Goal: Check status: Check status

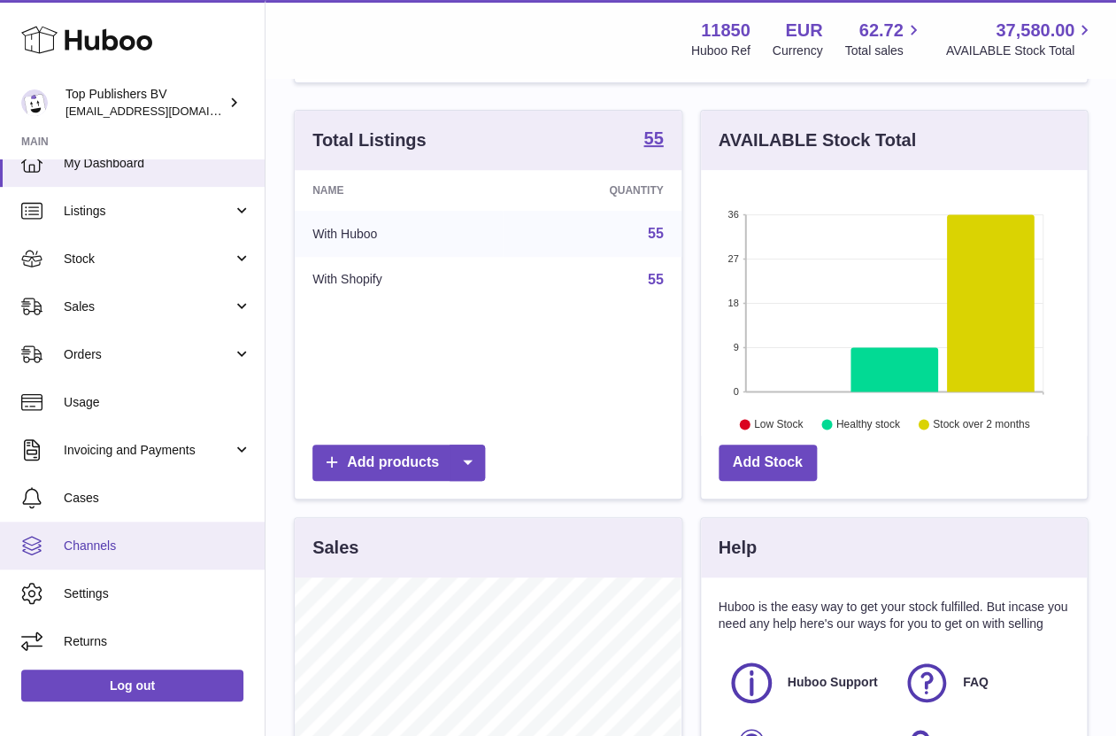
scroll to position [156, 0]
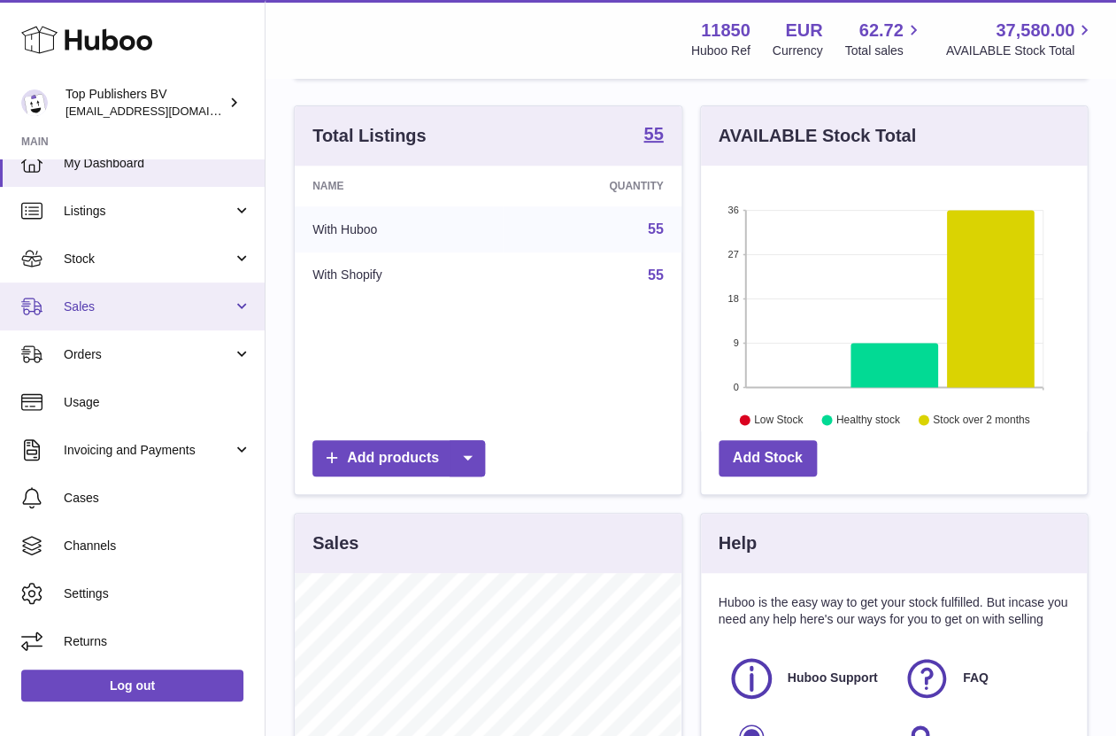
click at [241, 300] on link "Sales" at bounding box center [132, 306] width 265 height 48
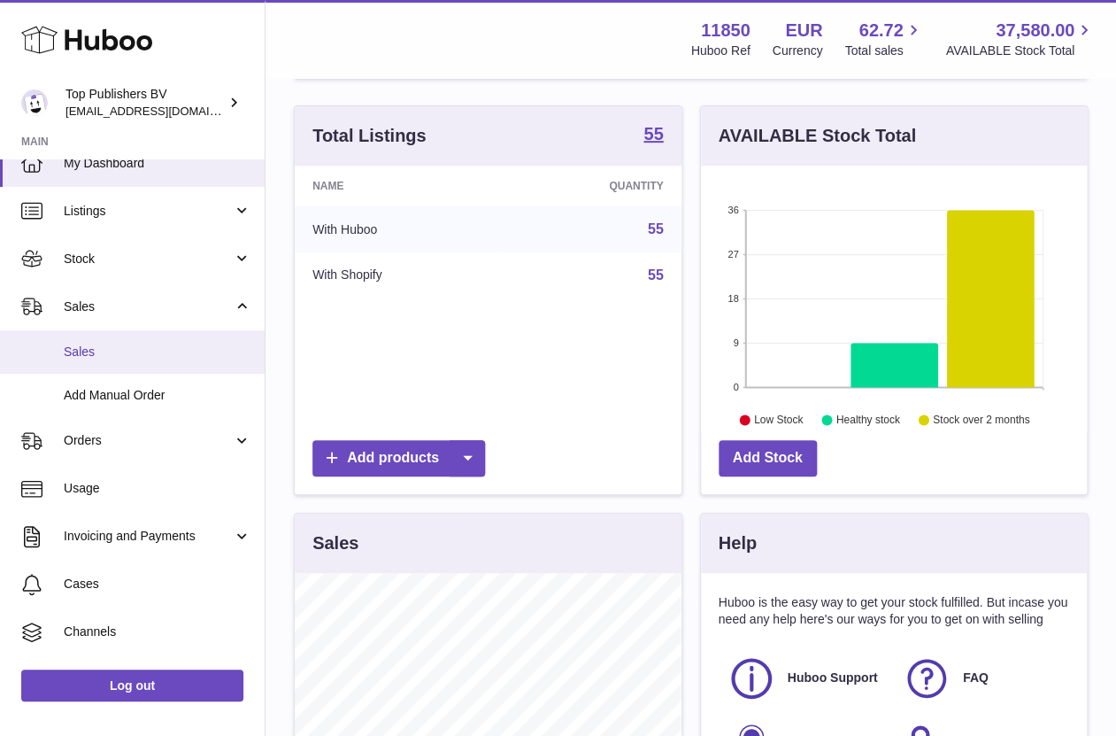
click at [110, 346] on span "Sales" at bounding box center [158, 351] width 188 height 17
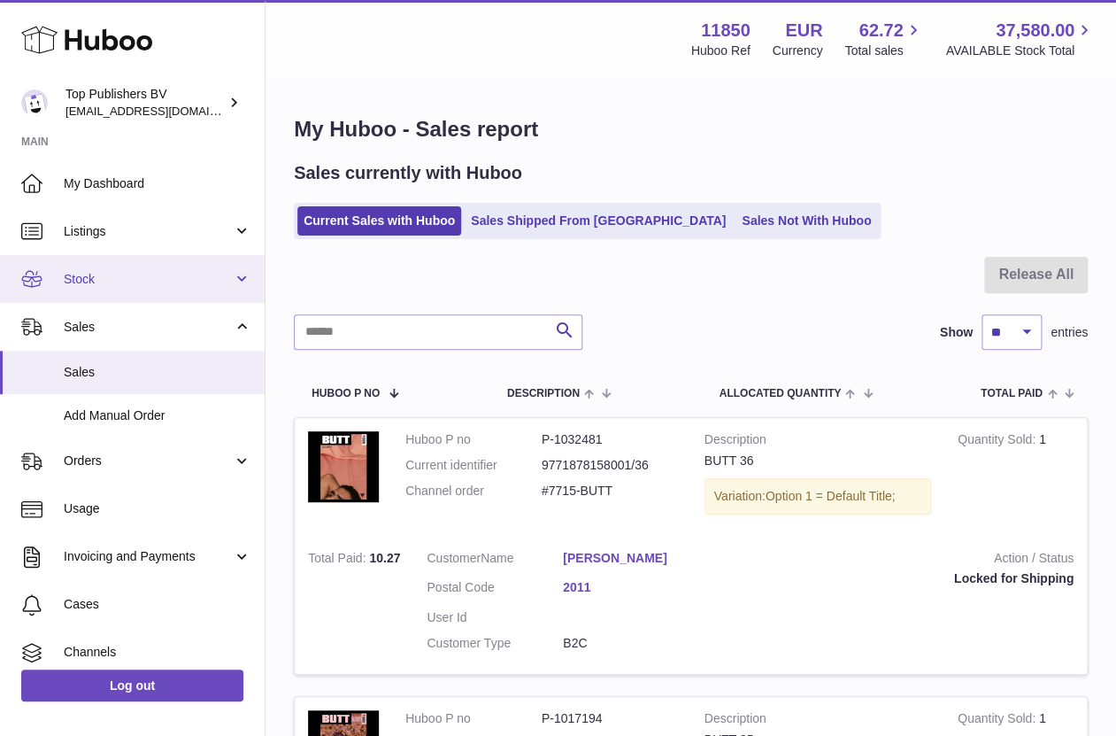
click at [232, 278] on link "Stock" at bounding box center [132, 279] width 265 height 48
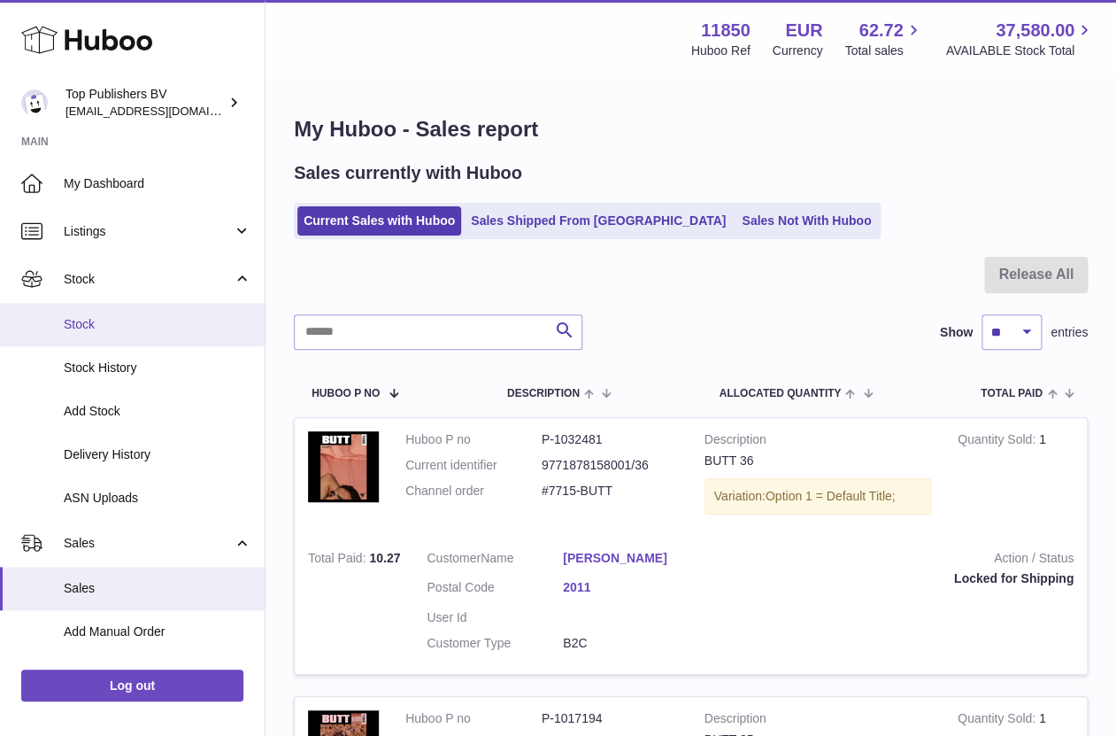
click at [142, 320] on span "Stock" at bounding box center [158, 324] width 188 height 17
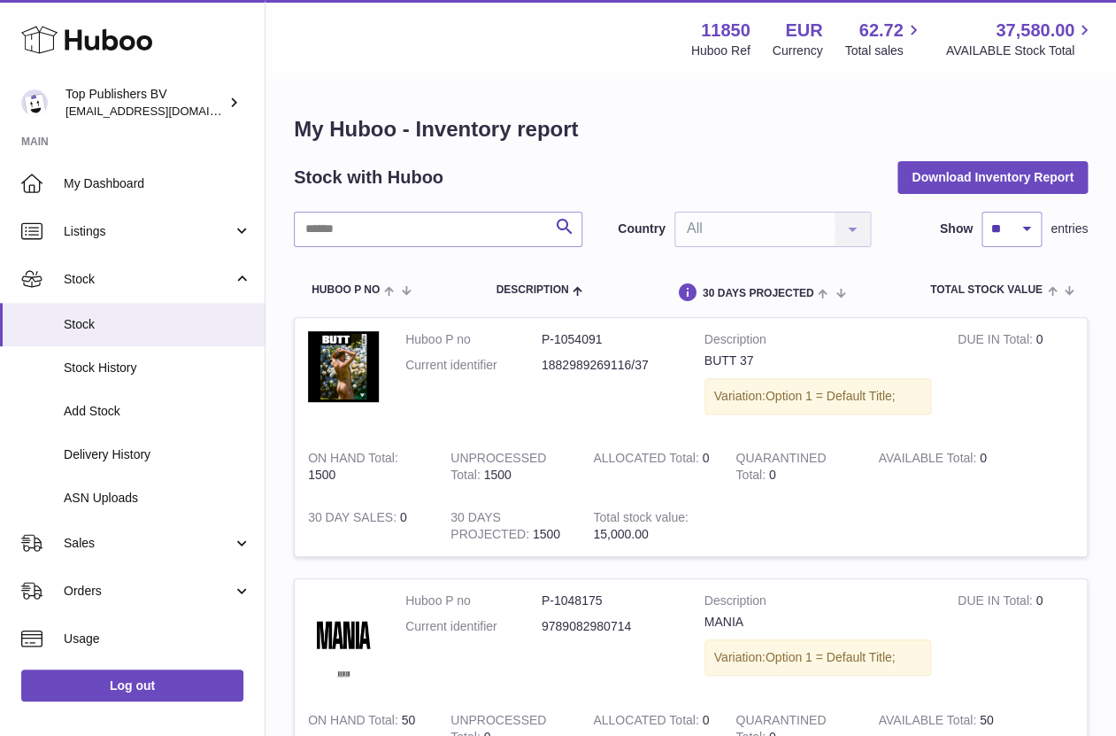
click at [569, 652] on td "Huboo P no P-1048175 Current identifier 9789082980714" at bounding box center [541, 638] width 299 height 119
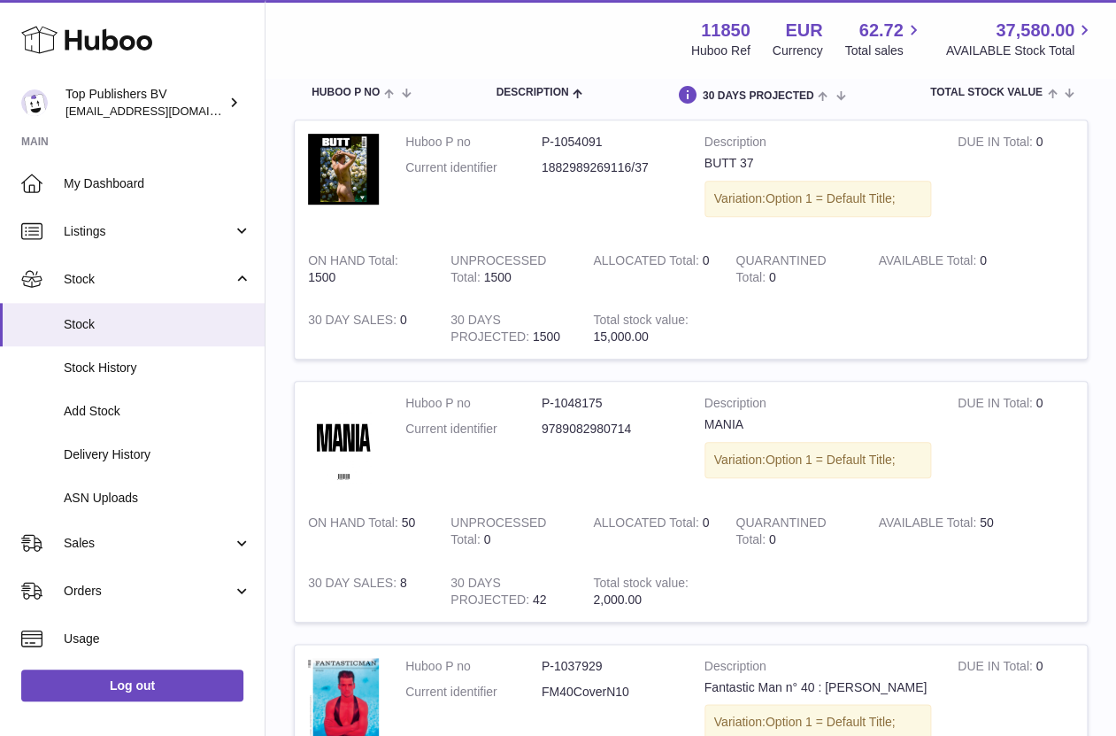
scroll to position [198, 0]
click at [364, 438] on img at bounding box center [343, 438] width 71 height 89
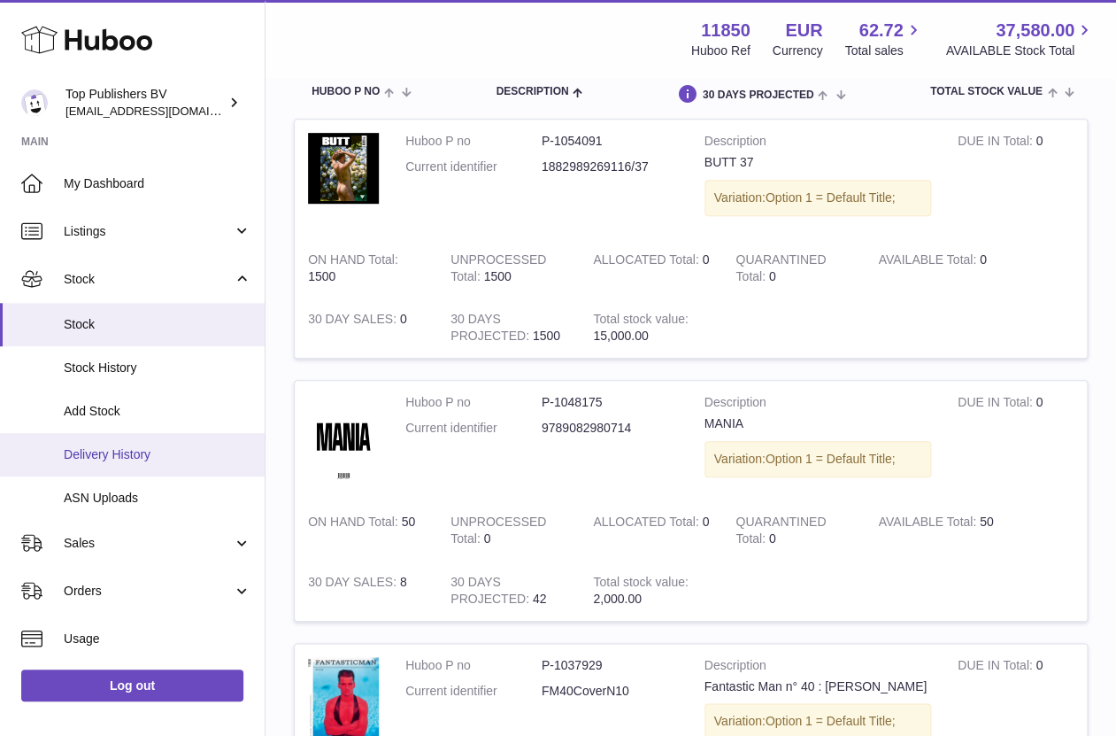
click at [98, 456] on span "Delivery History" at bounding box center [158, 454] width 188 height 17
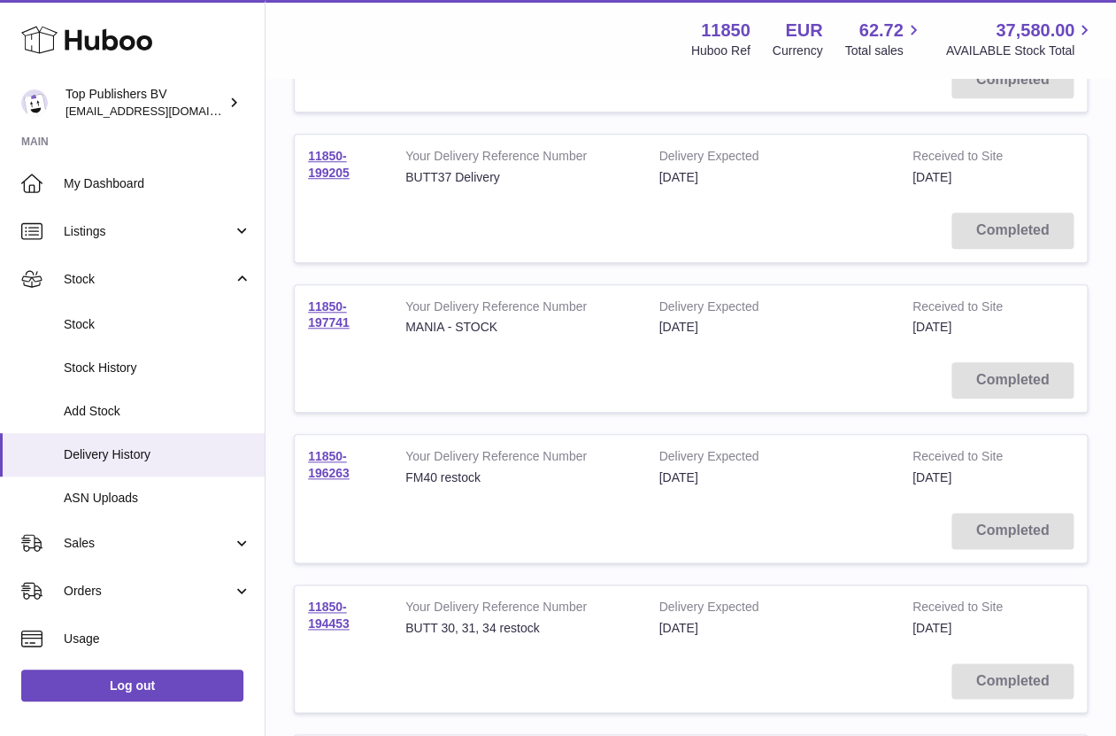
scroll to position [326, 0]
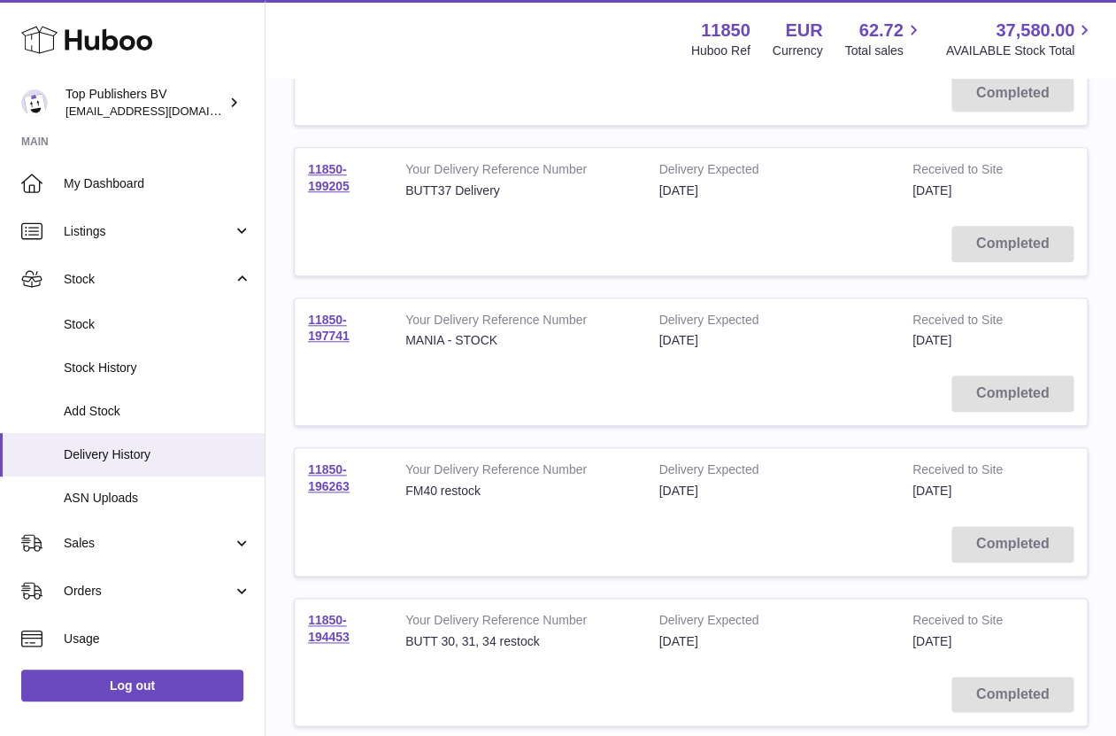
click at [435, 343] on div "MANIA - STOCK" at bounding box center [518, 340] width 227 height 17
click at [439, 335] on div "MANIA - STOCK" at bounding box center [518, 340] width 227 height 17
click at [335, 337] on link "11850-197741" at bounding box center [329, 327] width 42 height 31
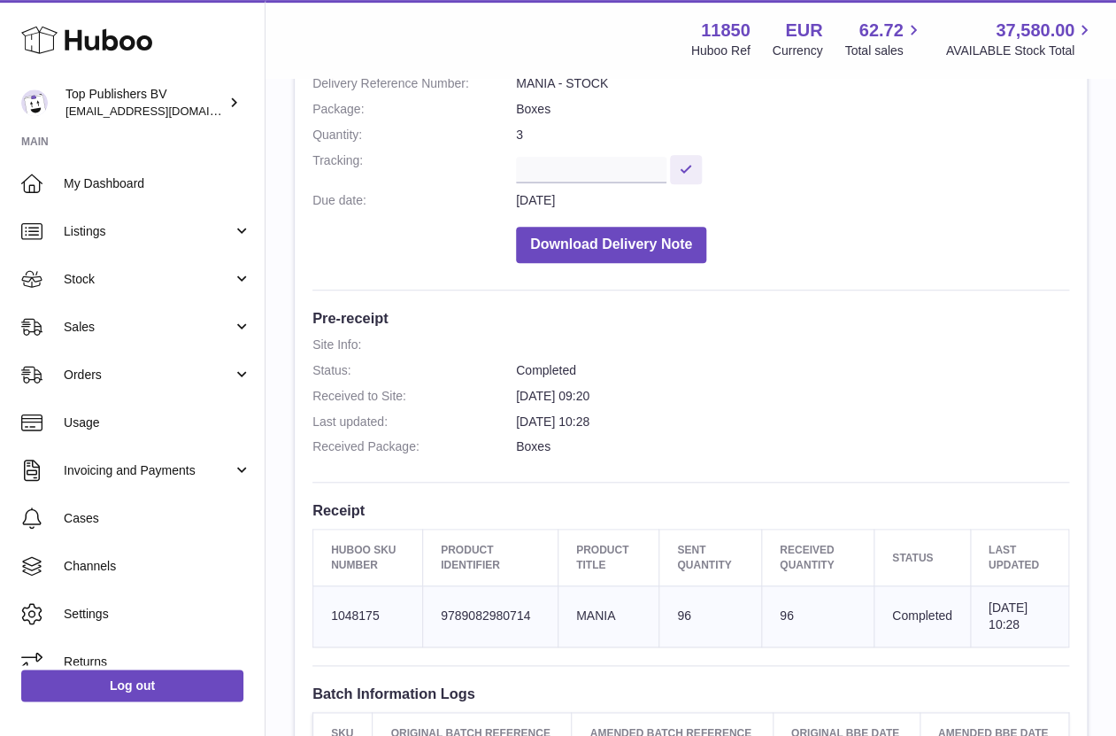
scroll to position [241, 0]
